Goal: Find specific page/section: Find specific page/section

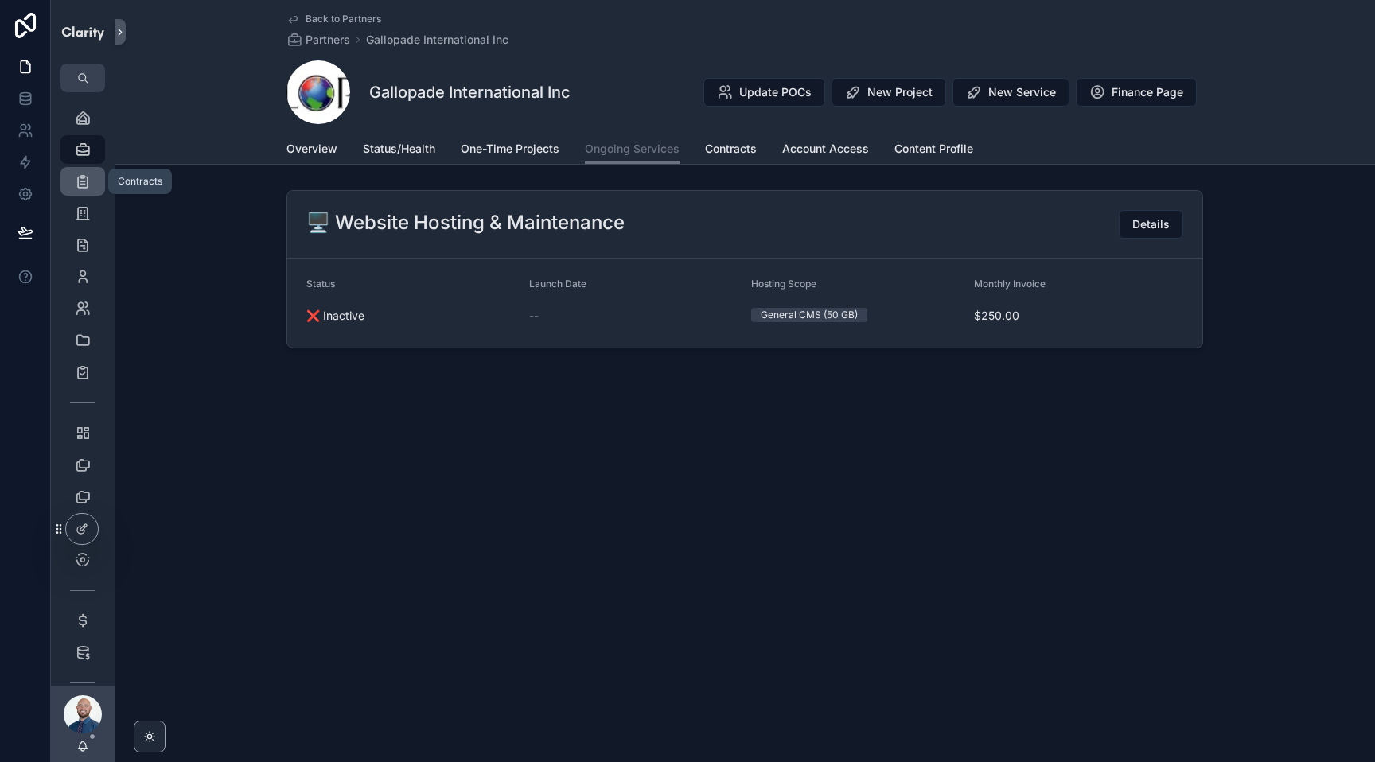
click at [80, 186] on icon "scrollable content" at bounding box center [83, 182] width 16 height 16
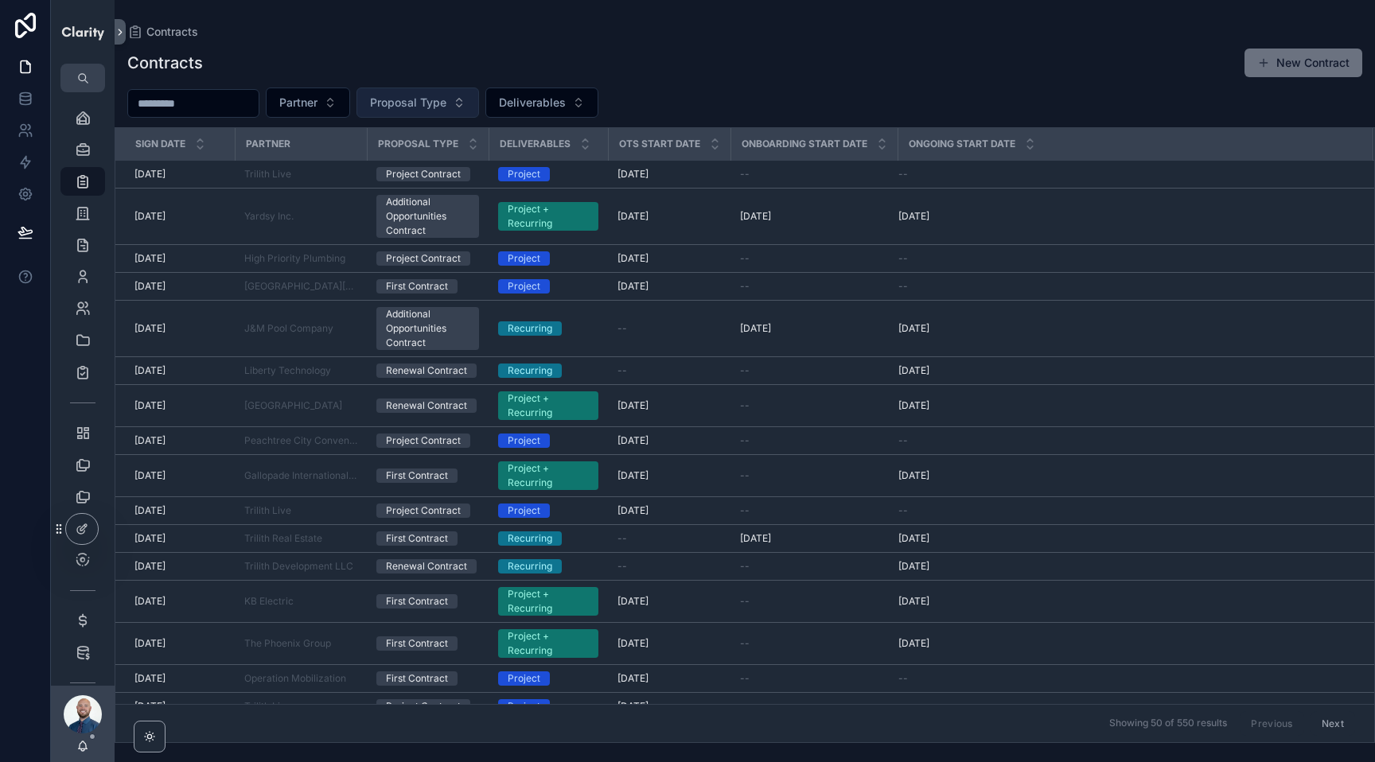
click at [436, 102] on span "Proposal Type" at bounding box center [408, 103] width 76 height 16
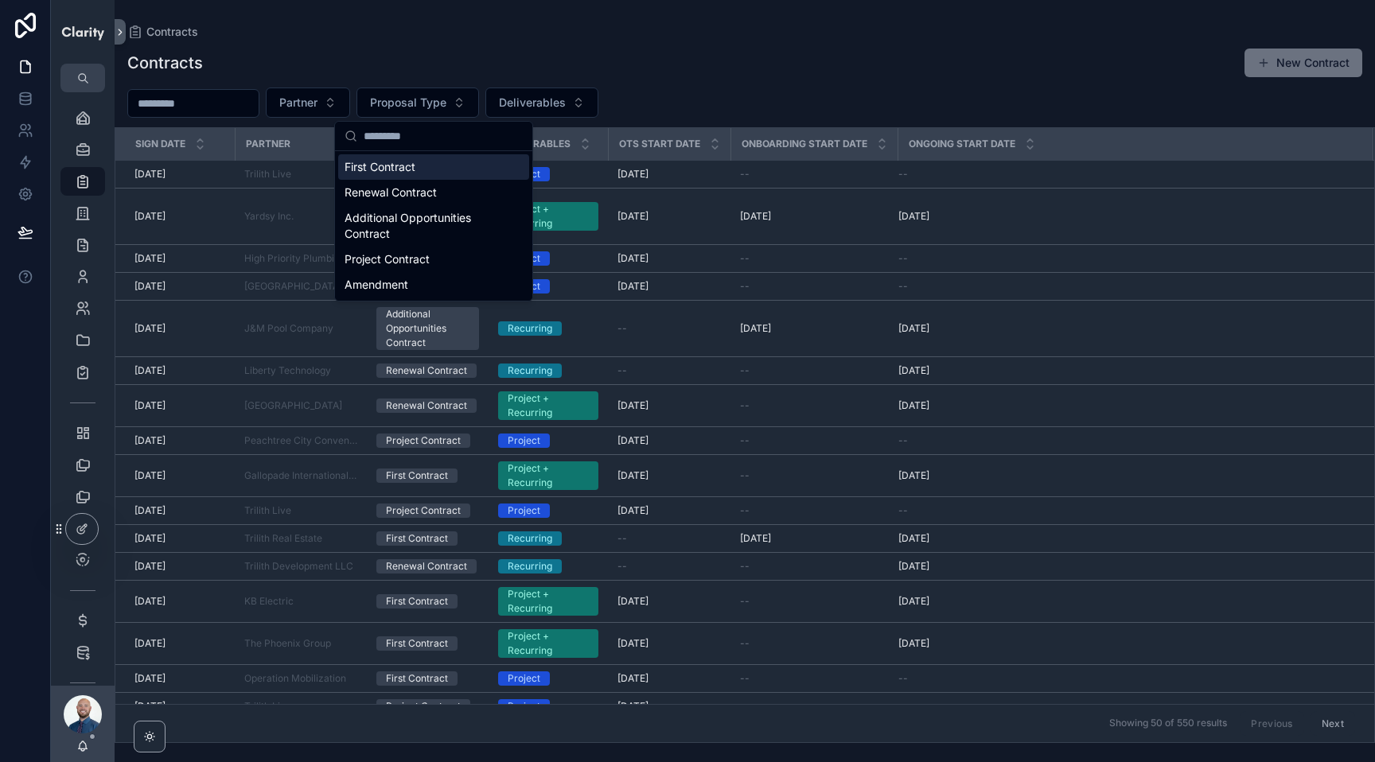
click at [384, 166] on div "First Contract" at bounding box center [433, 166] width 191 height 25
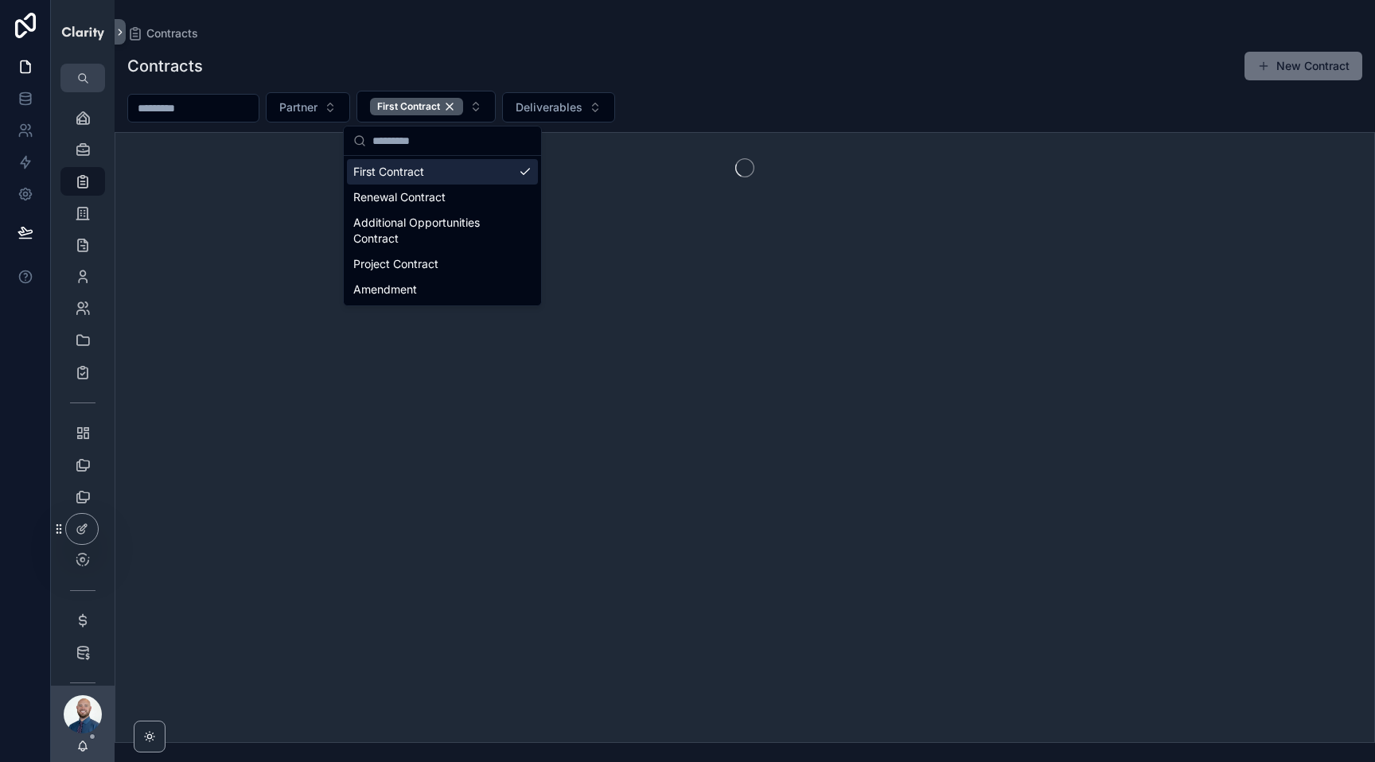
click at [715, 94] on div "Partner First Contract Deliverables" at bounding box center [745, 107] width 1261 height 32
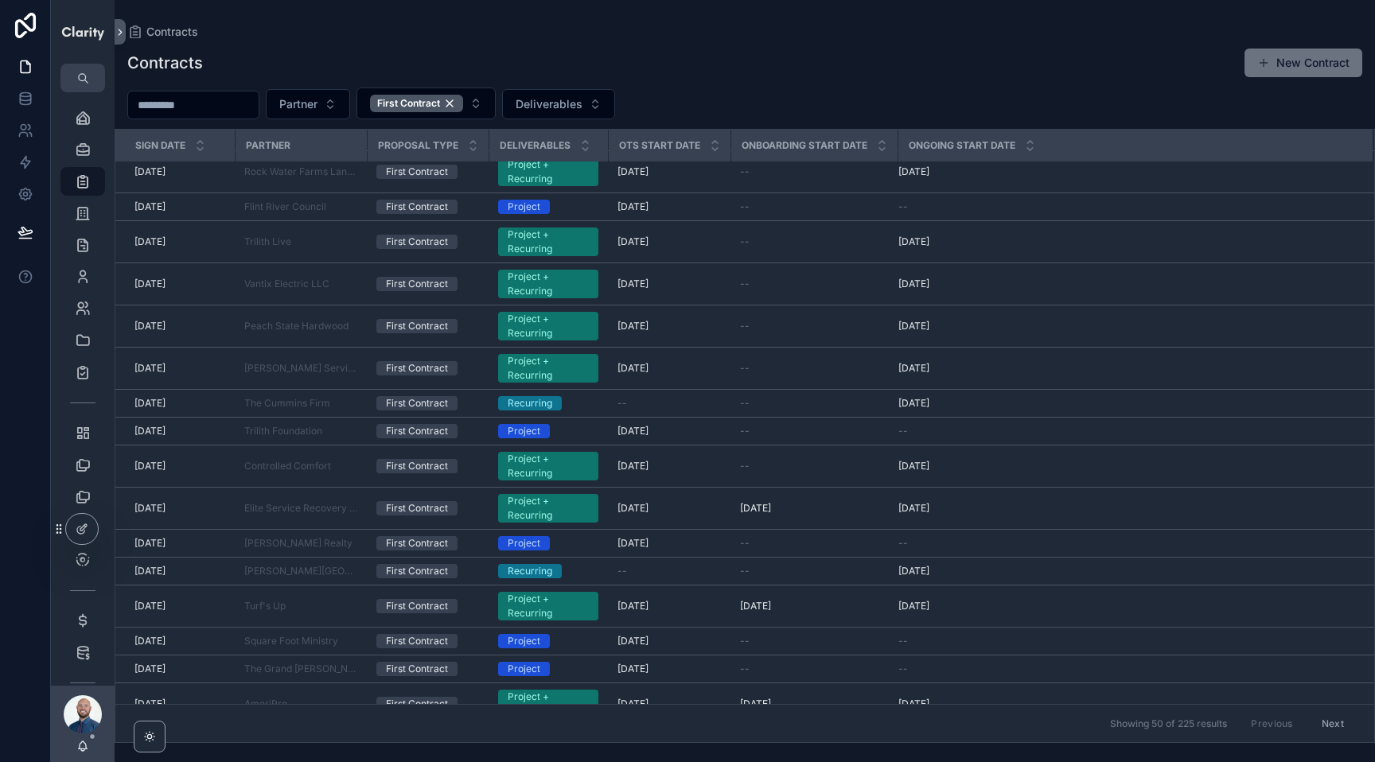
scroll to position [1200, 0]
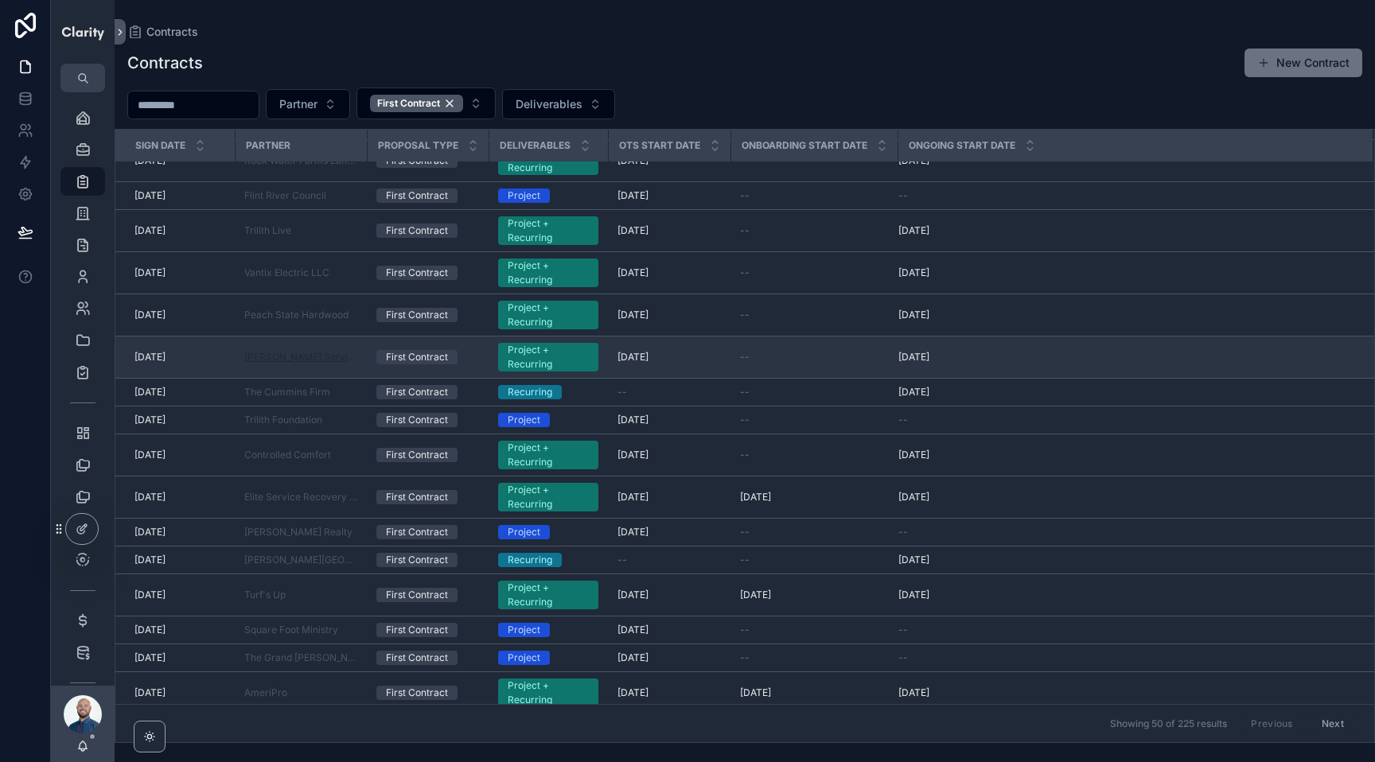
click at [290, 358] on span "[PERSON_NAME] Services" at bounding box center [300, 357] width 113 height 13
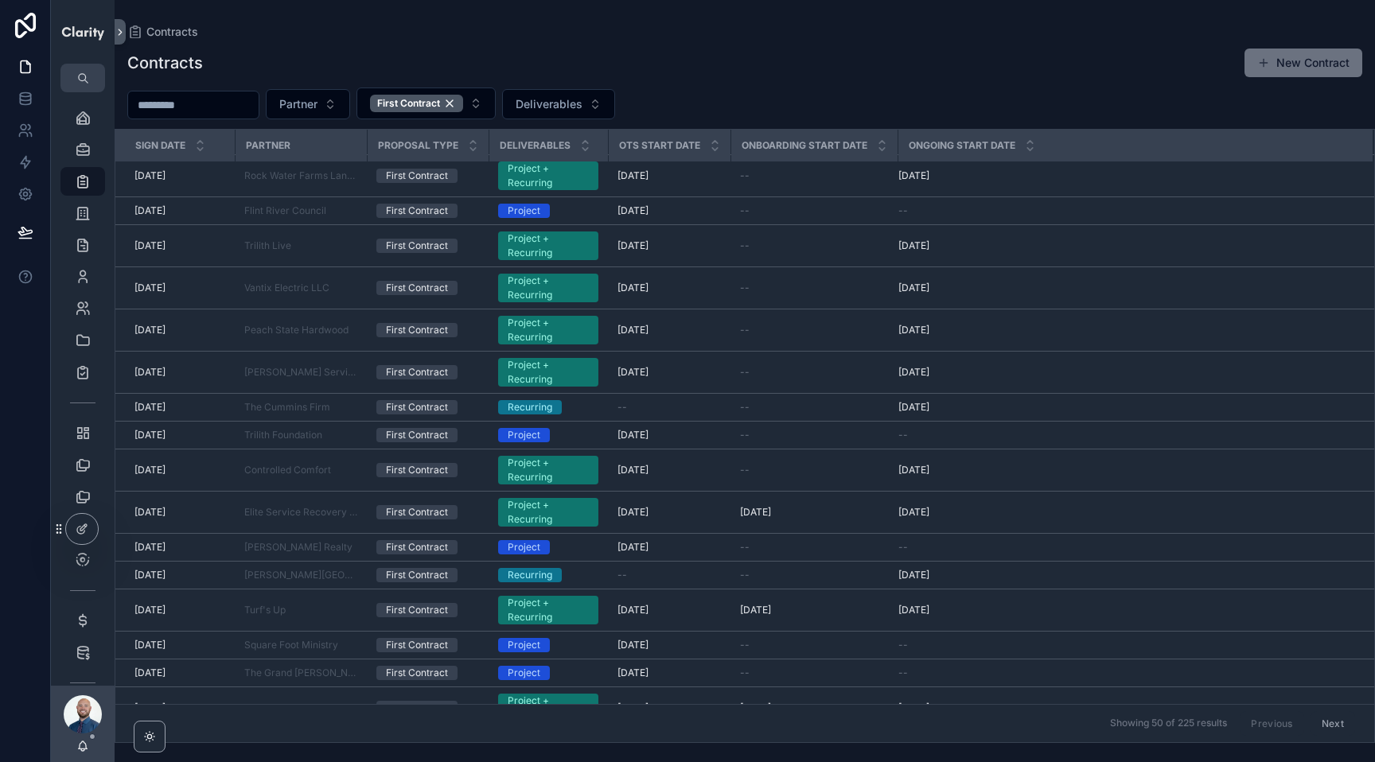
scroll to position [1280, 0]
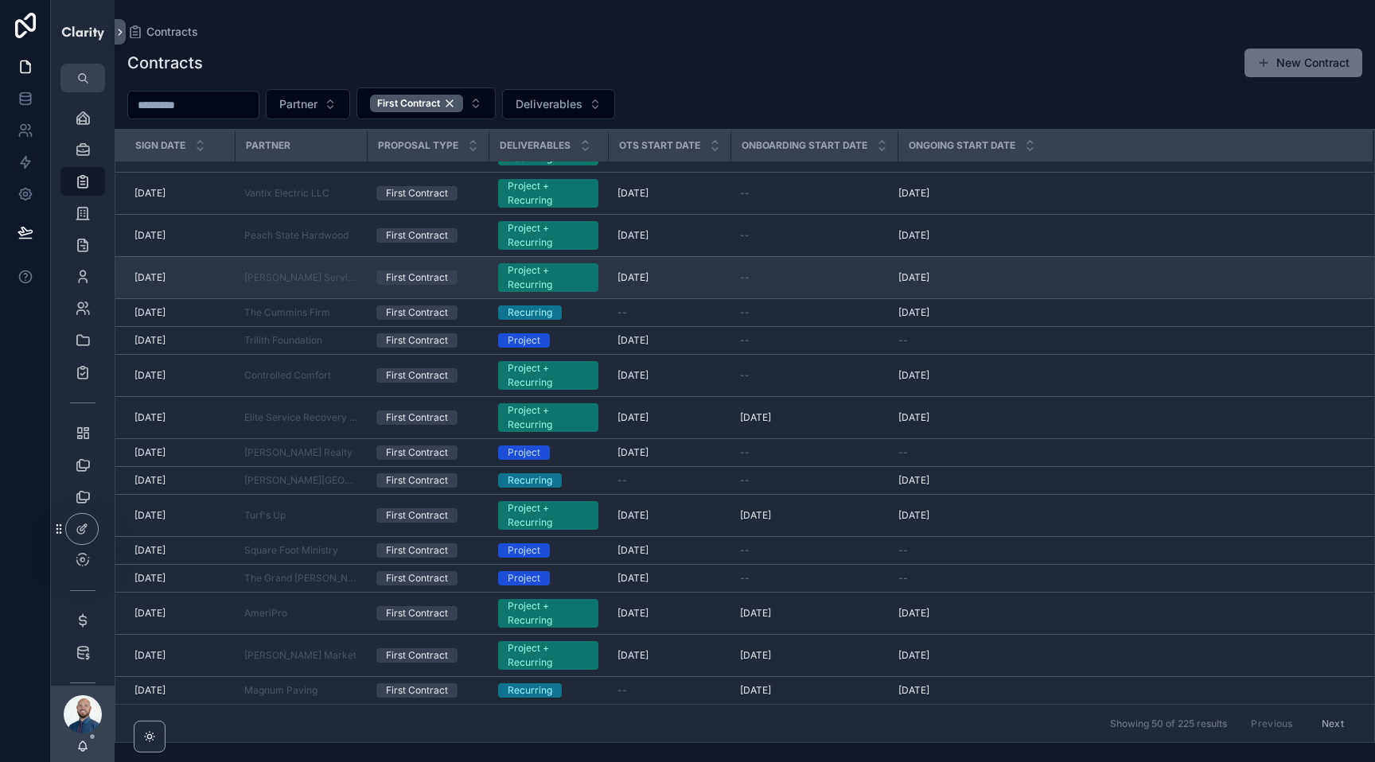
click at [415, 279] on div "First Contract" at bounding box center [417, 278] width 62 height 14
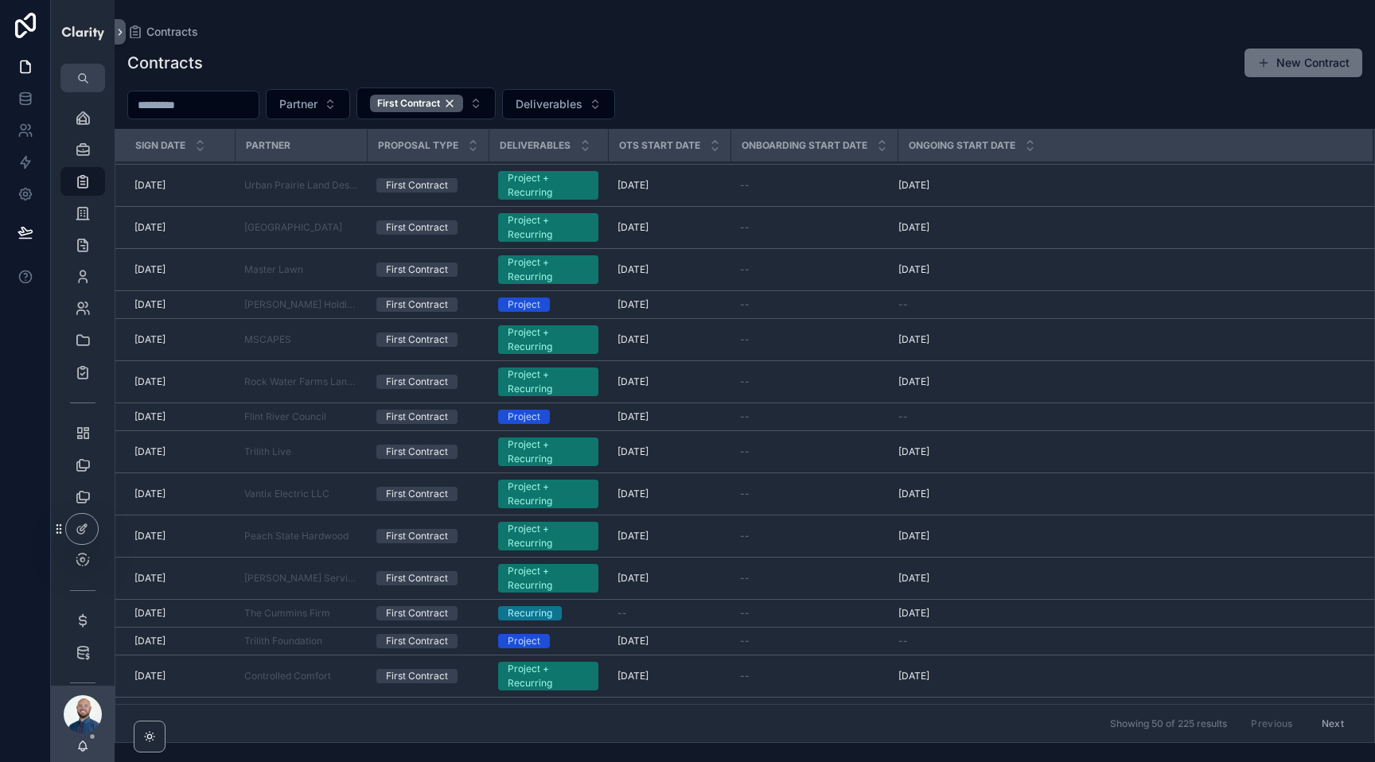
scroll to position [984, 0]
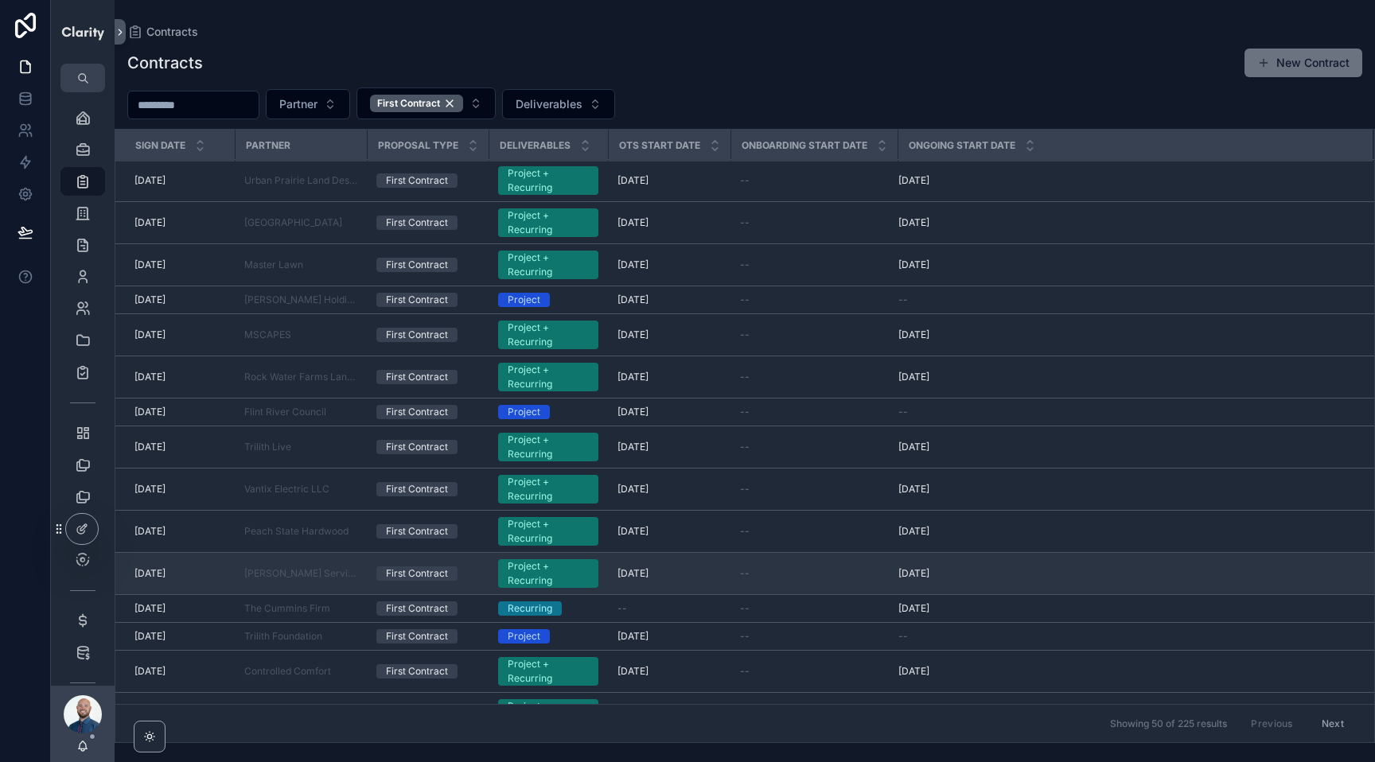
click at [419, 572] on div "First Contract" at bounding box center [417, 574] width 62 height 14
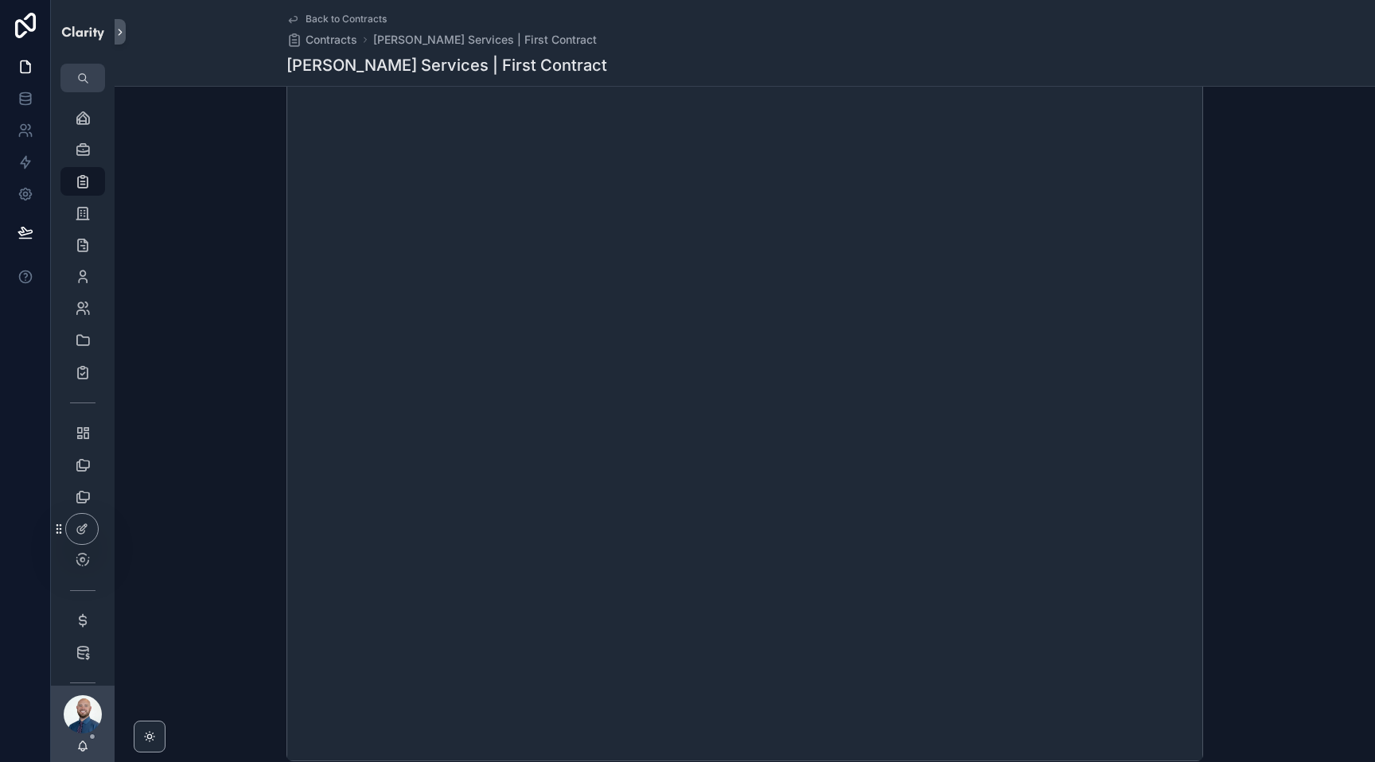
scroll to position [402, 0]
